Goal: Check status

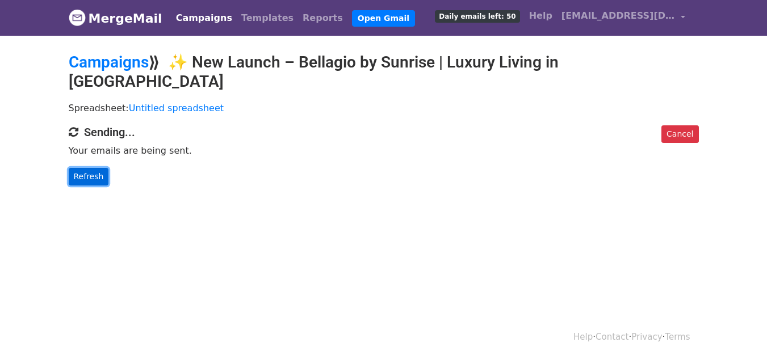
click at [87, 168] on link "Refresh" at bounding box center [89, 177] width 40 height 18
click at [93, 168] on link "Refresh" at bounding box center [89, 177] width 40 height 18
